Goal: Transaction & Acquisition: Purchase product/service

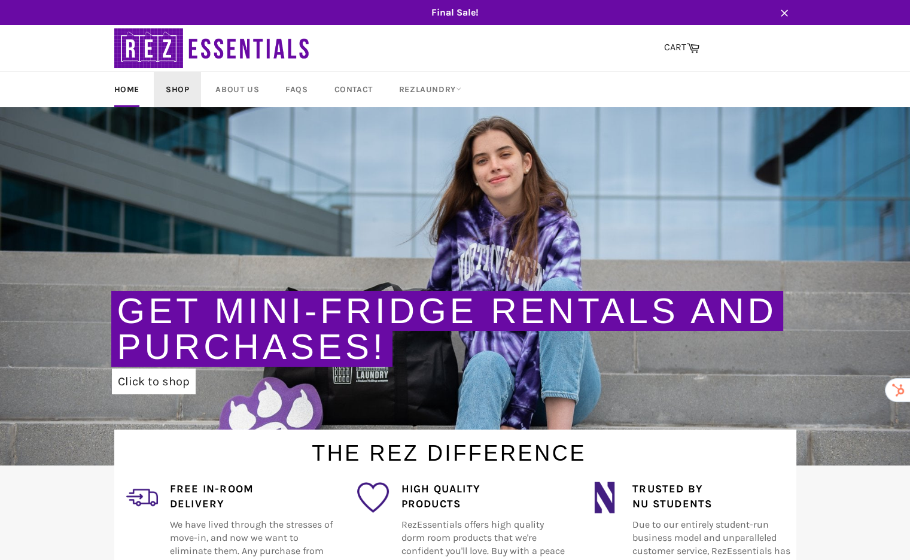
click at [172, 87] on link "Shop" at bounding box center [177, 89] width 47 height 35
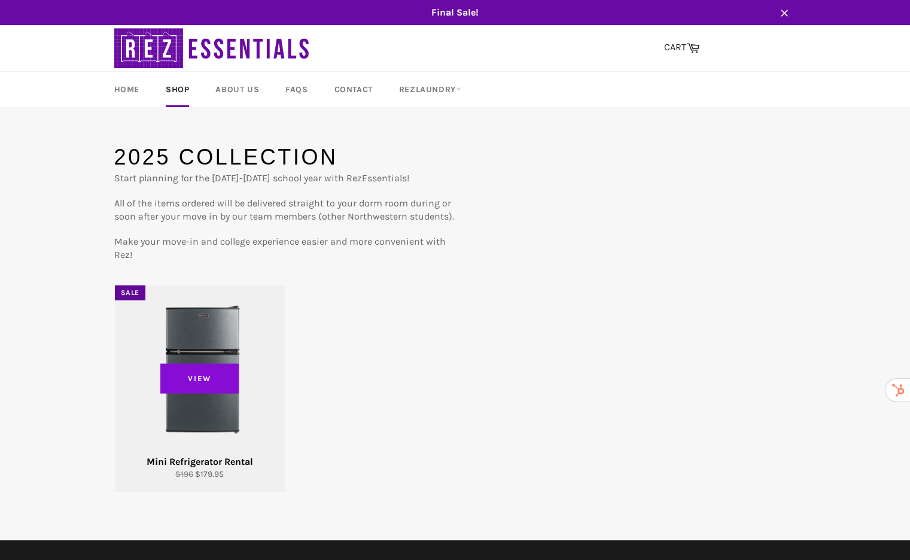
click at [206, 369] on span "View" at bounding box center [199, 378] width 79 height 30
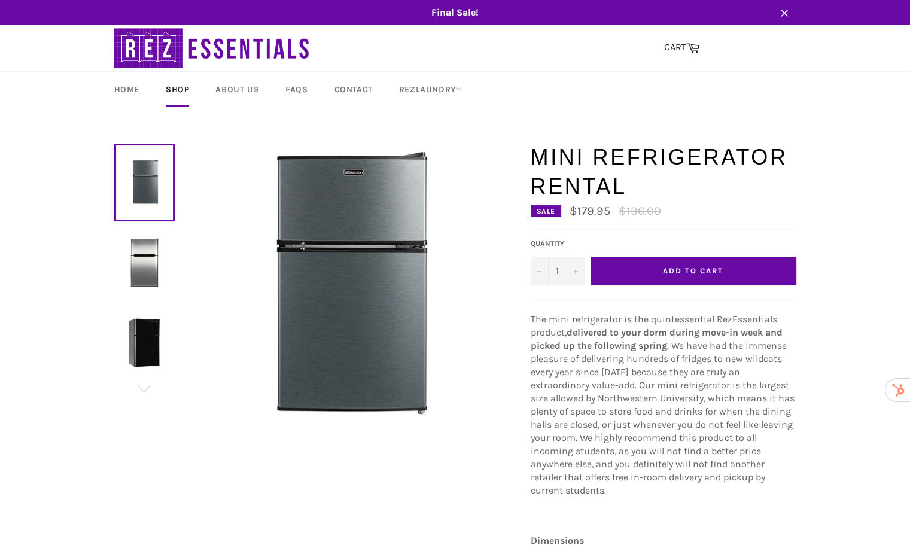
click at [679, 270] on span "Add to Cart" at bounding box center [693, 270] width 60 height 9
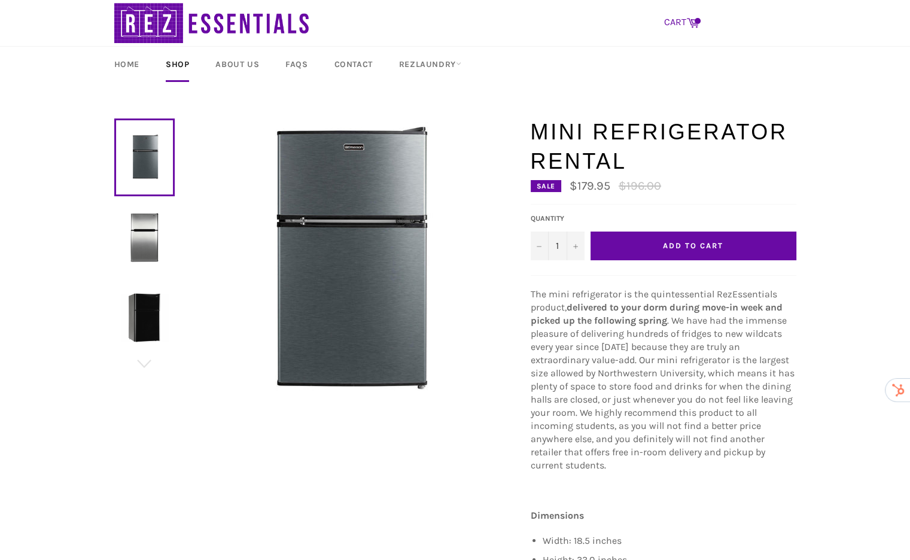
click at [688, 23] on icon at bounding box center [693, 22] width 13 height 13
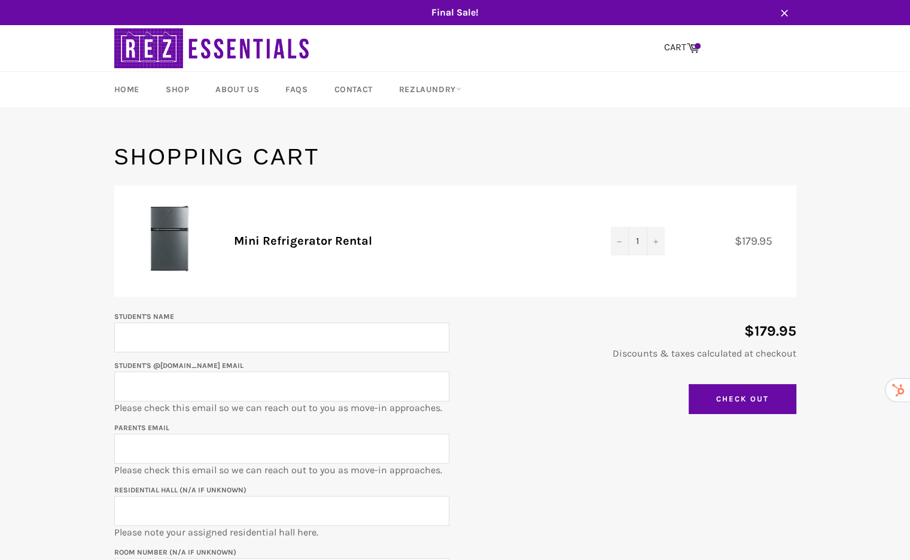
drag, startPoint x: 582, startPoint y: 438, endPoint x: 575, endPoint y: 424, distance: 15.3
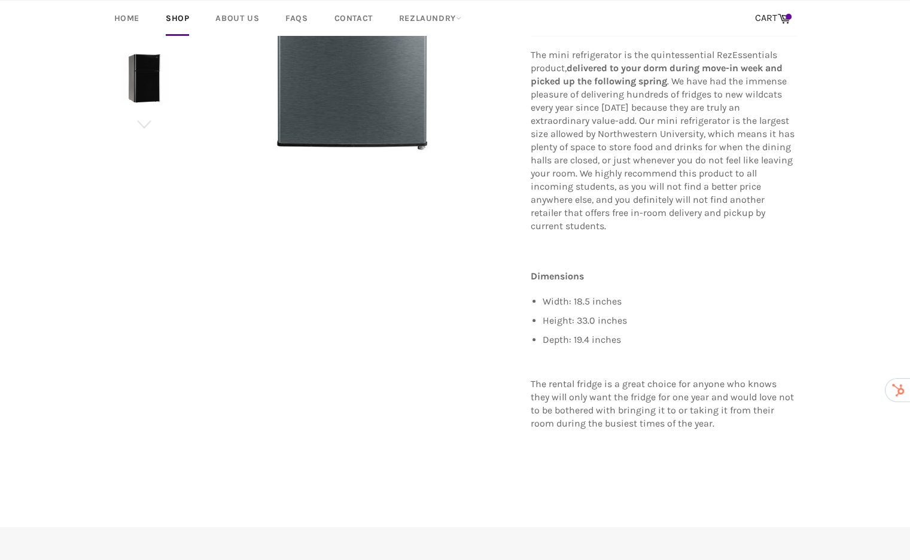
scroll to position [25, 0]
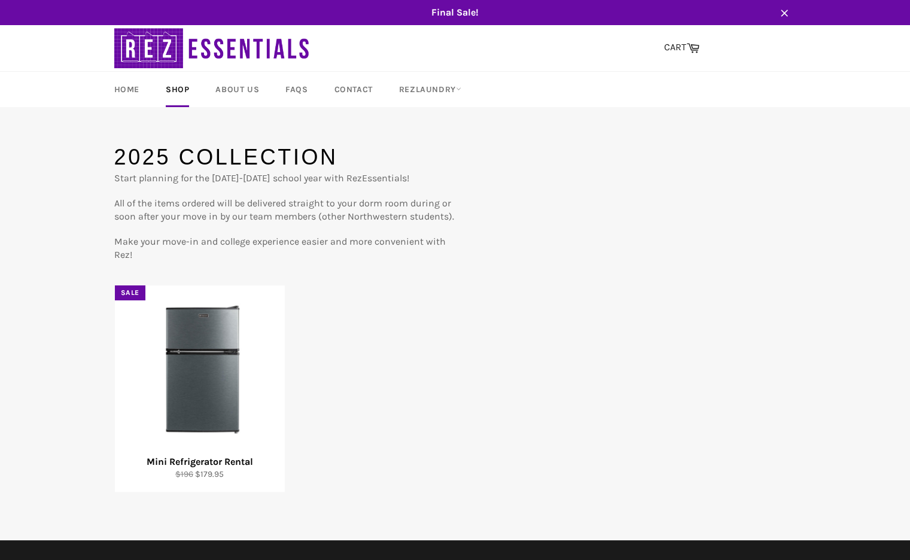
drag, startPoint x: 543, startPoint y: 436, endPoint x: 557, endPoint y: 399, distance: 39.6
